Goal: Navigation & Orientation: Find specific page/section

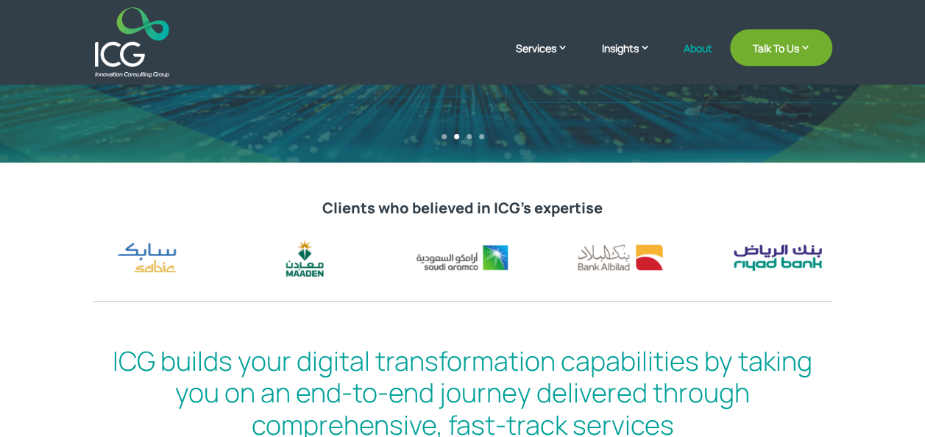
scroll to position [368, 0]
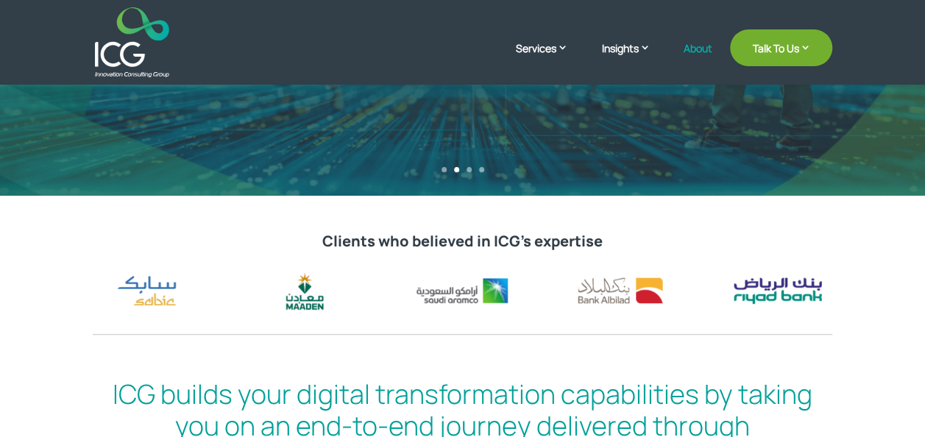
click at [703, 46] on link "About" at bounding box center [697, 60] width 29 height 35
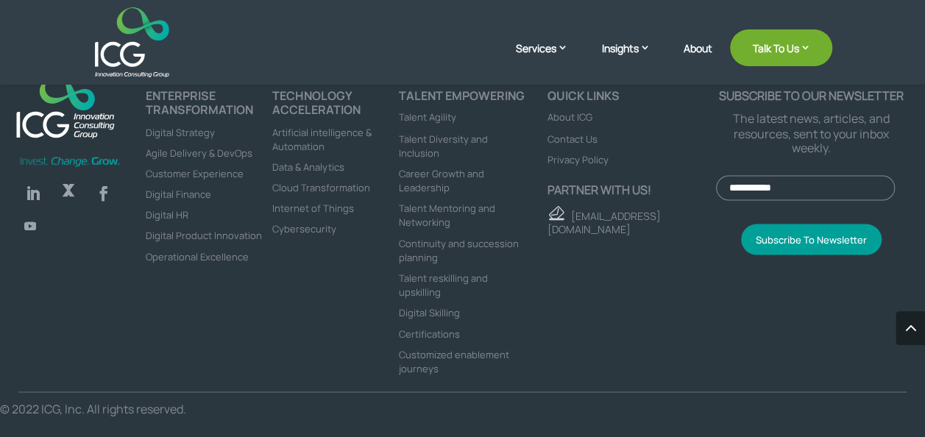
scroll to position [3938, 0]
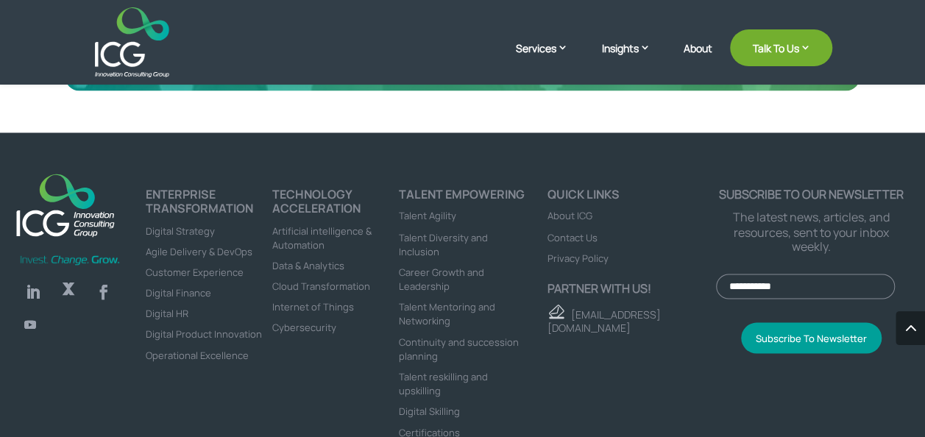
click at [572, 222] on span "About ICG" at bounding box center [569, 215] width 45 height 13
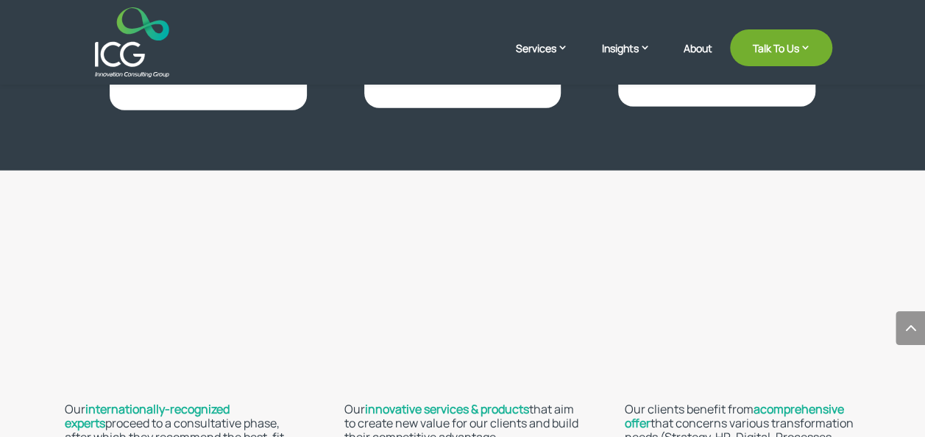
scroll to position [2276, 0]
